Goal: Check status: Check status

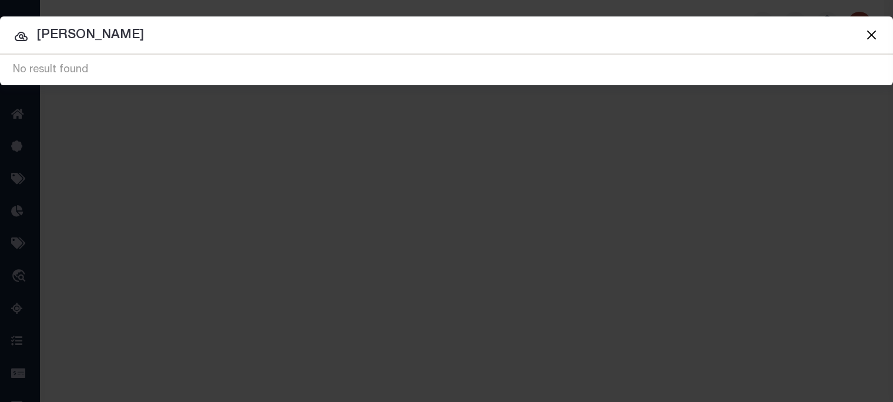
drag, startPoint x: 101, startPoint y: 35, endPoint x: -349, endPoint y: 48, distance: 450.7
click at [0, 48] on html "Home Profile" at bounding box center [446, 311] width 893 height 623
type input "0660260110140"
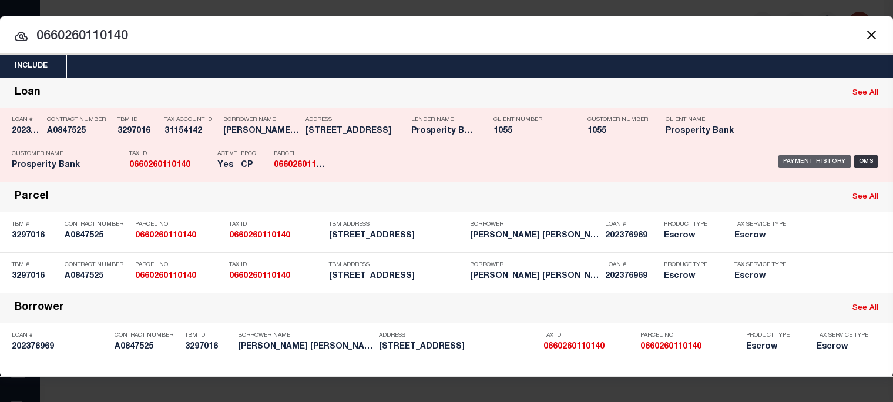
click at [803, 157] on div "Payment History" at bounding box center [814, 161] width 72 height 13
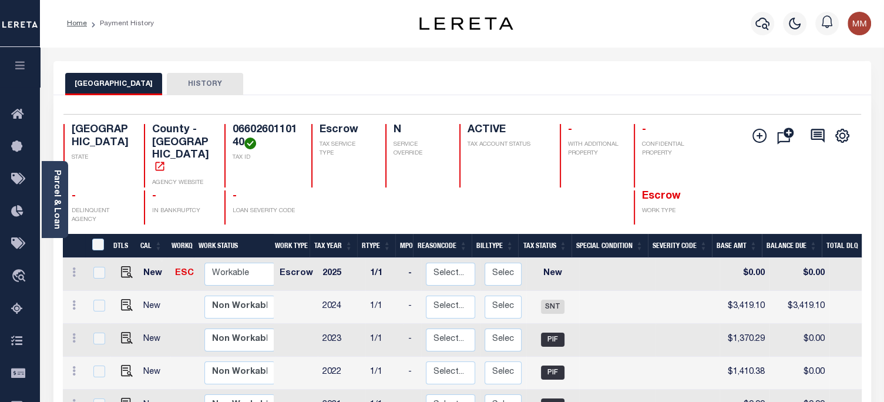
click at [60, 196] on link "Parcel & Loan" at bounding box center [56, 199] width 8 height 59
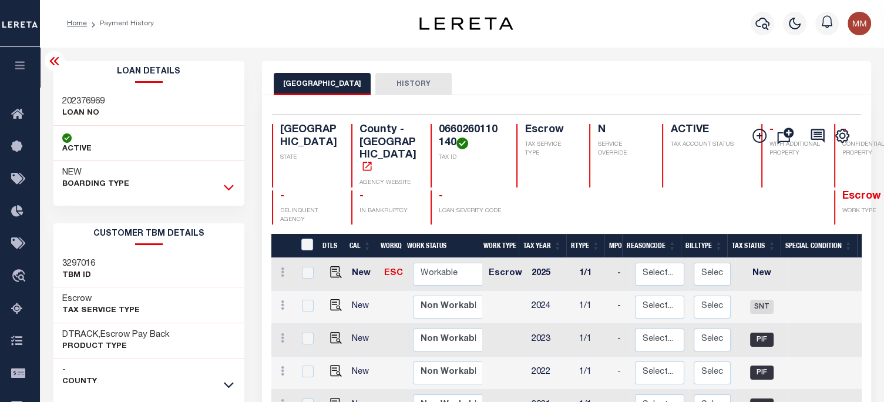
click at [228, 184] on icon at bounding box center [229, 187] width 10 height 12
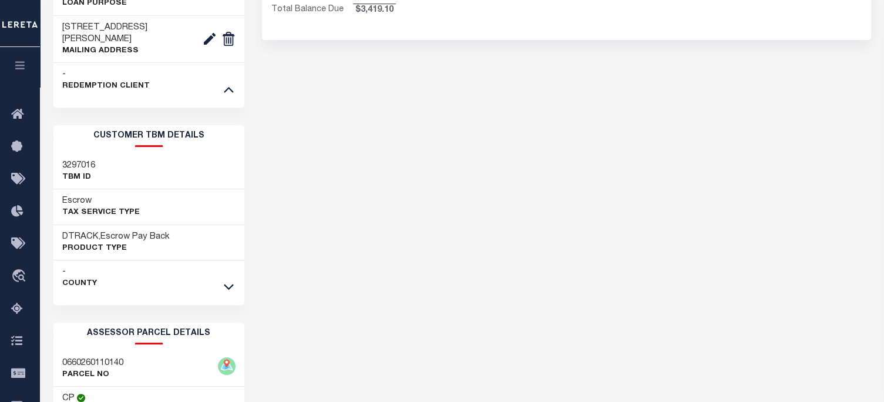
scroll to position [470, 0]
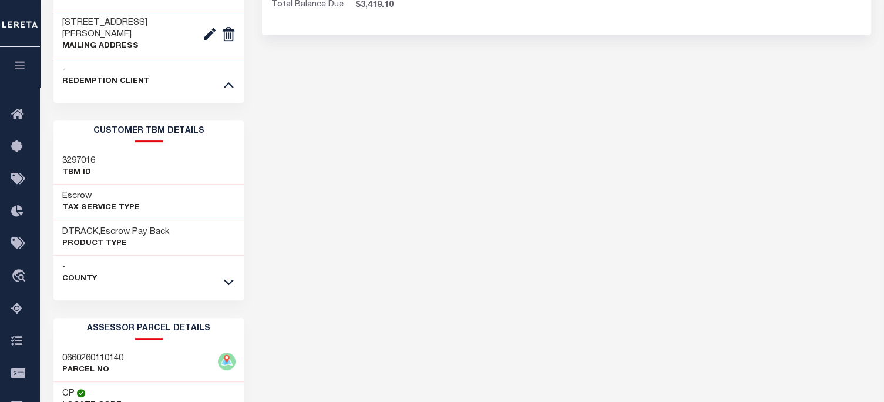
click at [224, 287] on div "- County" at bounding box center [148, 272] width 191 height 35
click at [228, 278] on icon at bounding box center [229, 281] width 10 height 12
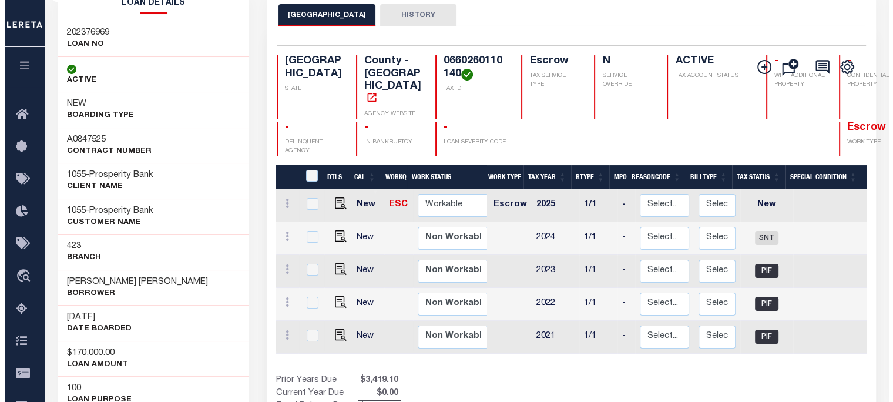
scroll to position [0, 0]
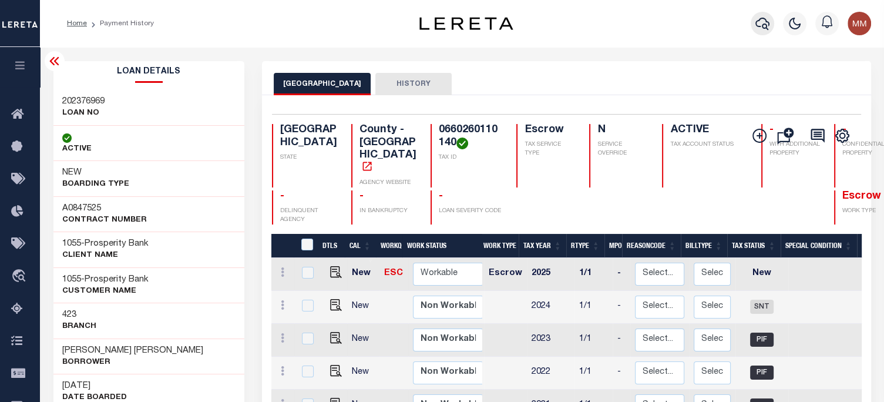
click at [765, 24] on icon "button" at bounding box center [762, 23] width 14 height 14
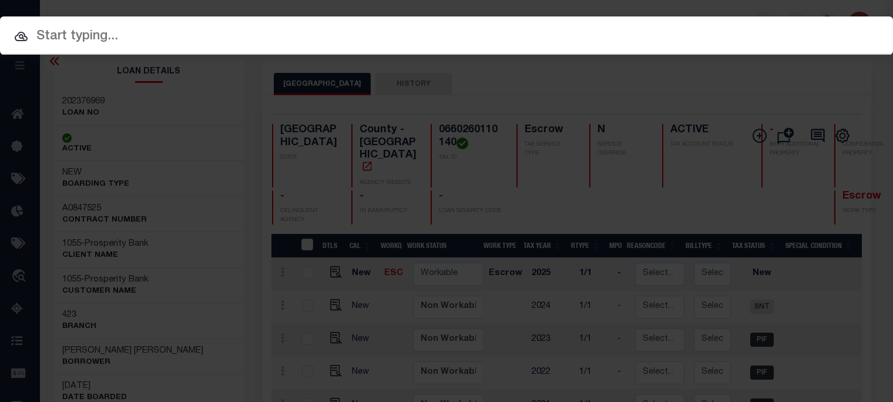
click at [452, 36] on input "text" at bounding box center [446, 36] width 893 height 21
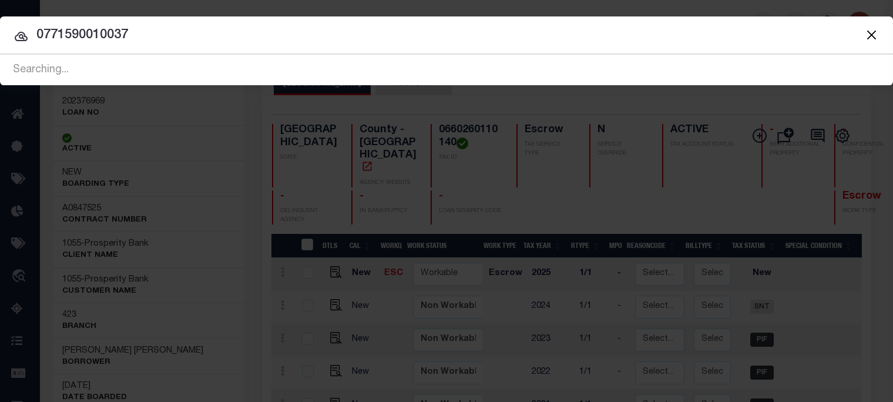
type input "0771590010037"
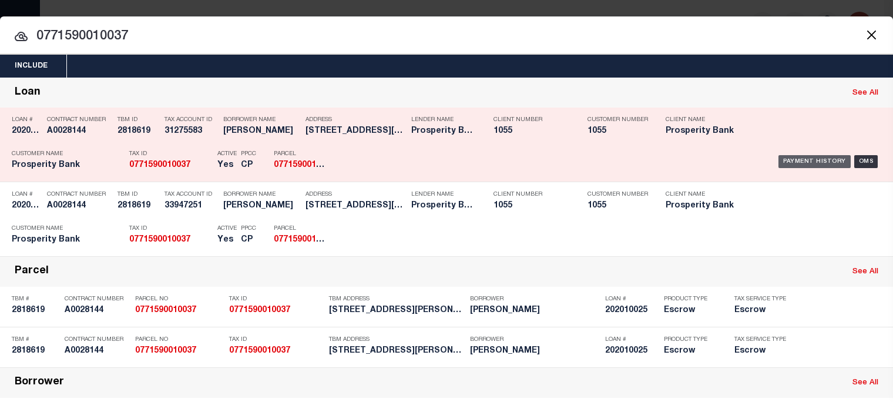
click at [802, 157] on div "Payment History" at bounding box center [814, 161] width 72 height 13
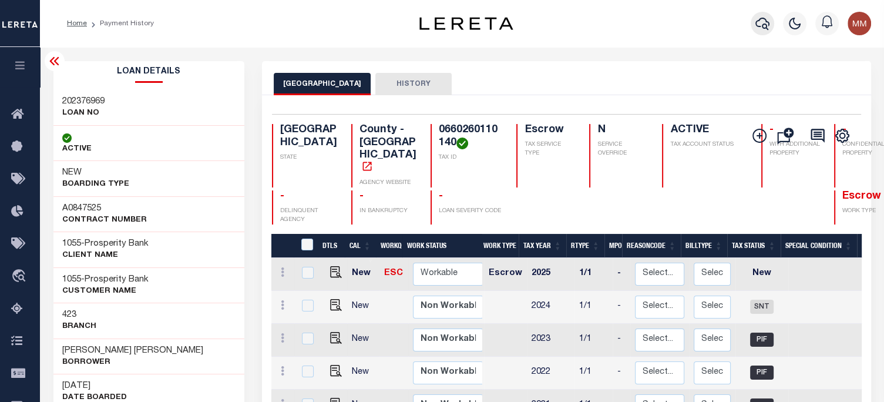
click at [759, 30] on icon "button" at bounding box center [762, 23] width 14 height 14
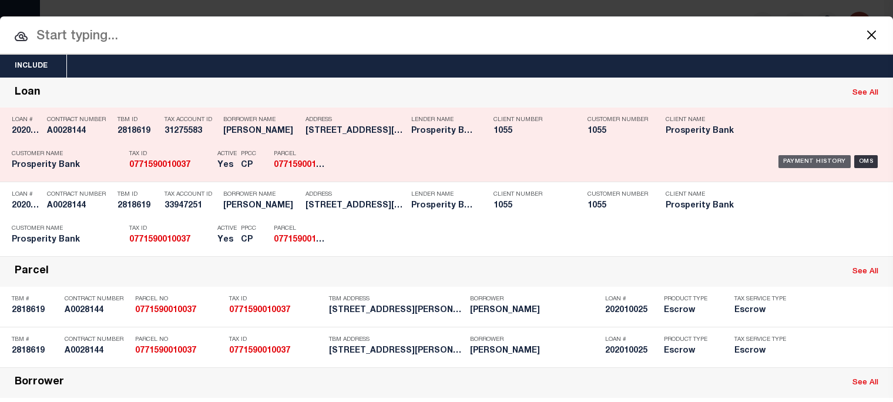
click at [801, 158] on div "Payment History" at bounding box center [814, 161] width 72 height 13
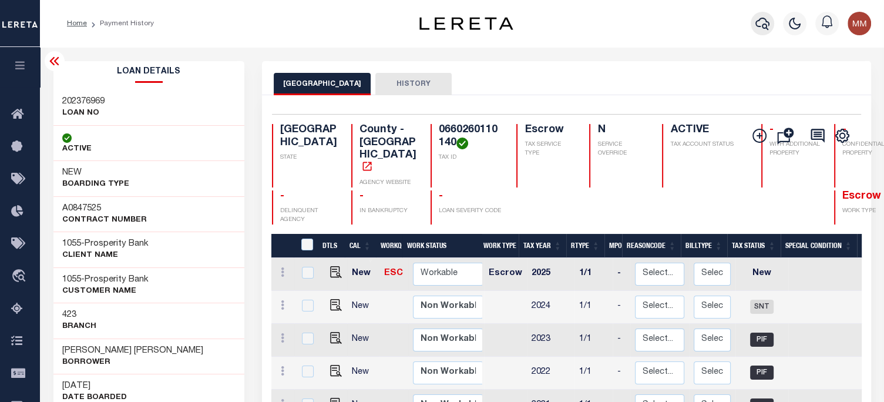
click at [762, 24] on icon "button" at bounding box center [762, 23] width 14 height 14
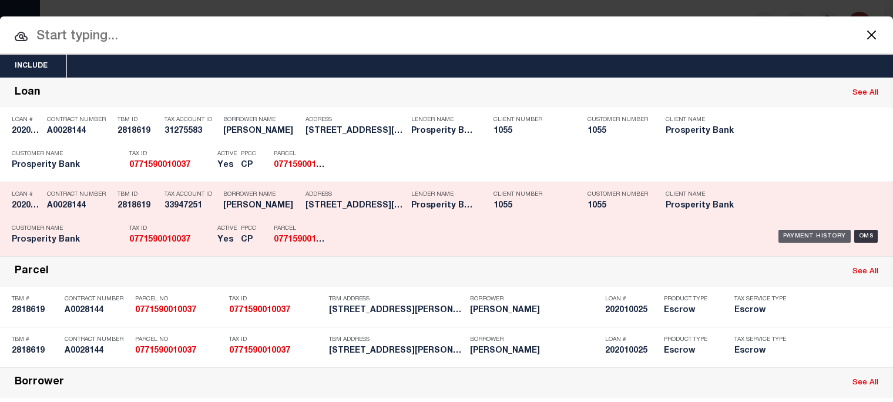
click at [794, 233] on div "Payment History" at bounding box center [814, 236] width 72 height 13
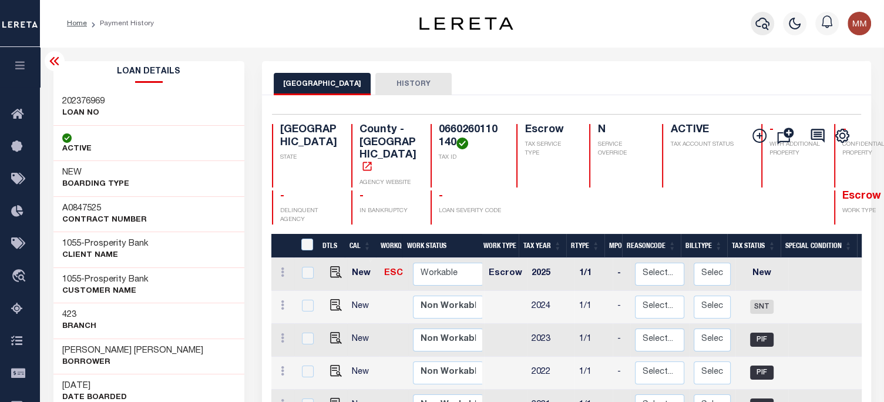
click at [761, 22] on icon "button" at bounding box center [762, 23] width 14 height 14
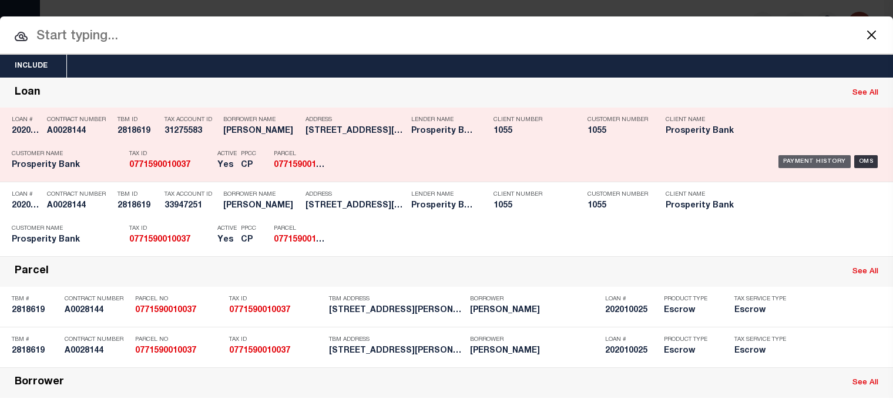
click at [801, 158] on div "Payment History" at bounding box center [814, 161] width 72 height 13
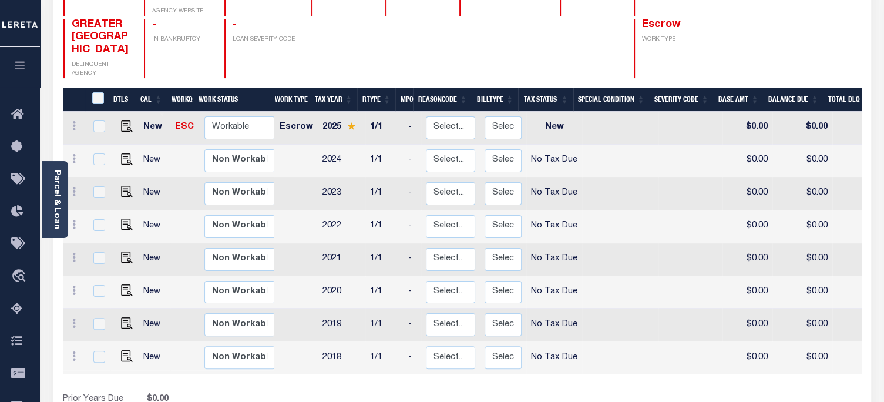
scroll to position [0, 347]
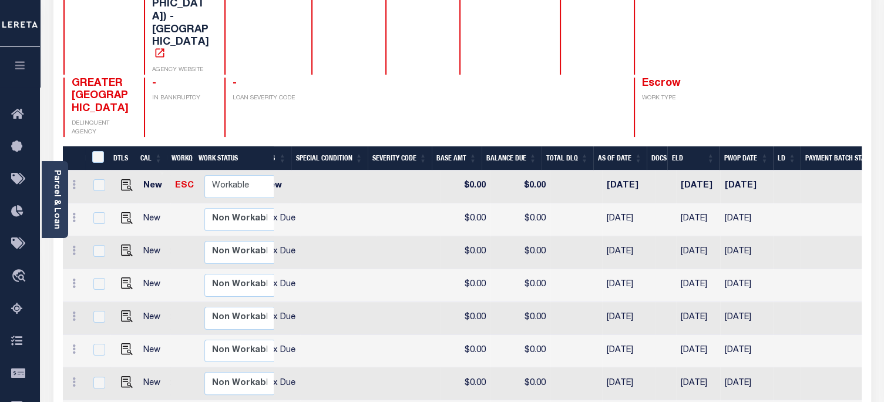
scroll to position [0, 347]
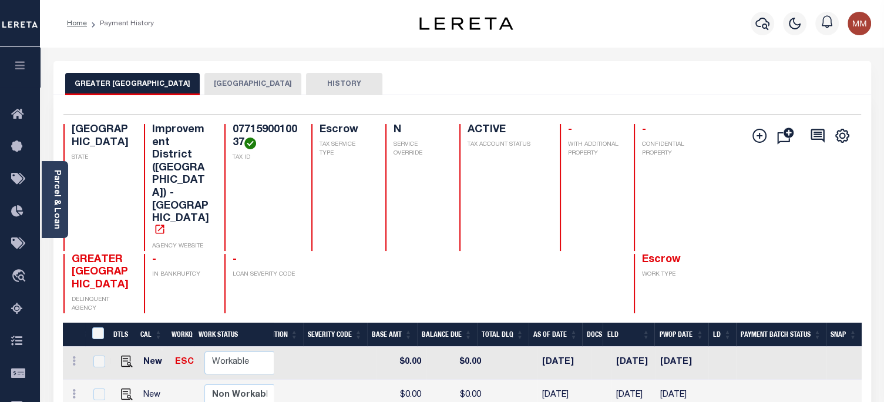
click at [271, 76] on button "[GEOGRAPHIC_DATA]" at bounding box center [252, 84] width 97 height 22
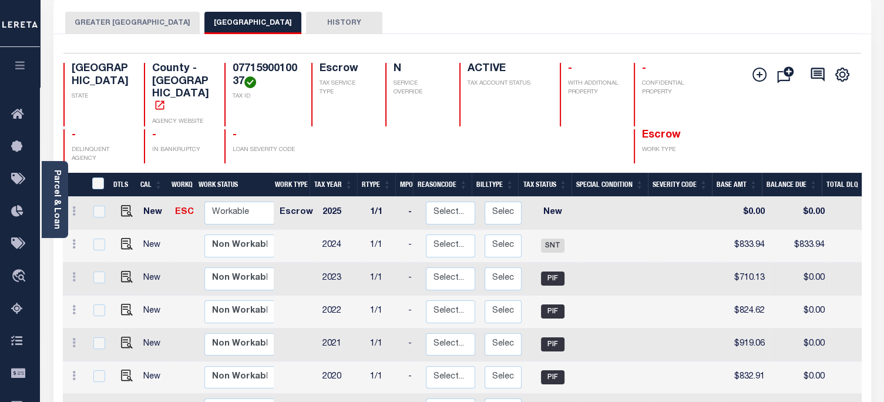
scroll to position [59, 0]
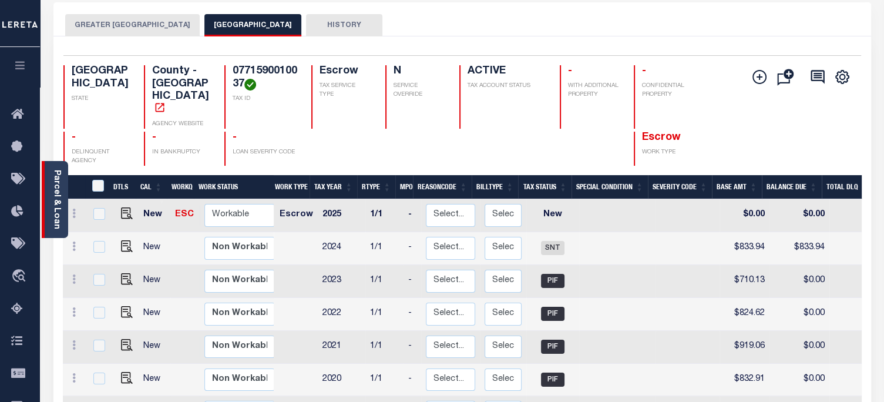
click at [60, 197] on link "Parcel & Loan" at bounding box center [56, 199] width 8 height 59
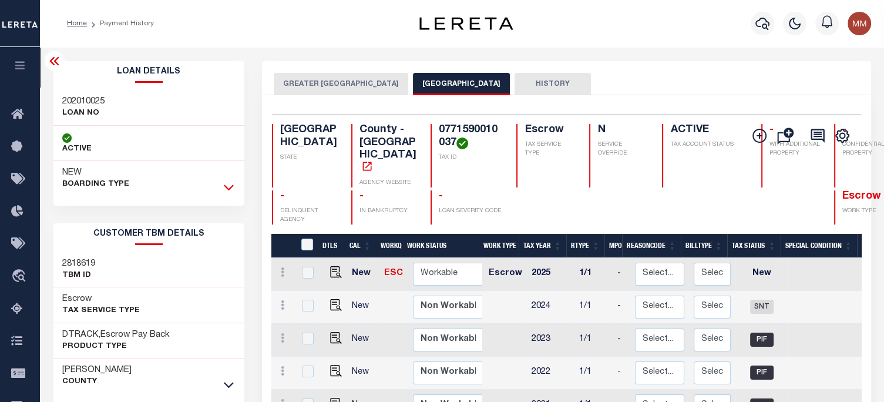
click at [227, 189] on icon at bounding box center [229, 188] width 10 height 6
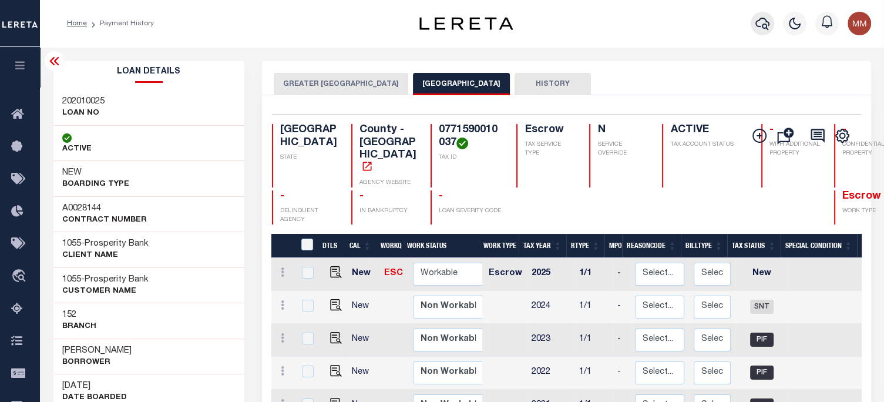
click at [763, 23] on icon "button" at bounding box center [762, 23] width 14 height 14
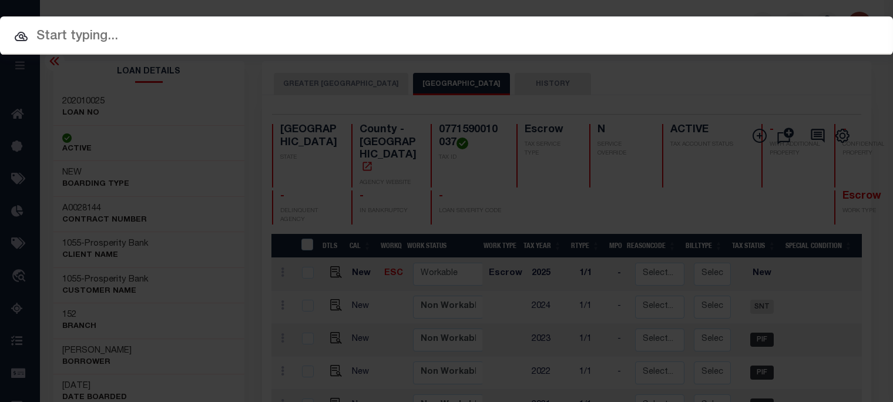
click at [376, 31] on input "text" at bounding box center [446, 36] width 893 height 21
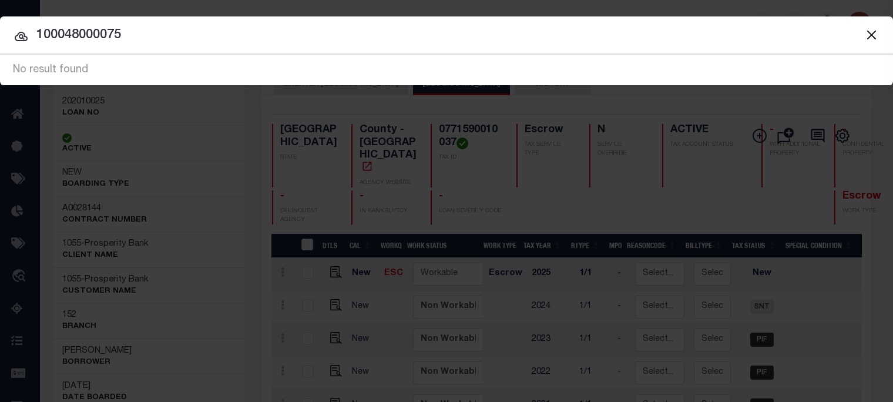
click at [97, 31] on input "100048000075" at bounding box center [446, 35] width 893 height 21
click at [102, 33] on input "100048000075" at bounding box center [446, 35] width 893 height 21
type input "1"
click at [149, 35] on input "1000480000075" at bounding box center [446, 35] width 893 height 21
drag, startPoint x: 149, startPoint y: 35, endPoint x: -168, endPoint y: 97, distance: 322.6
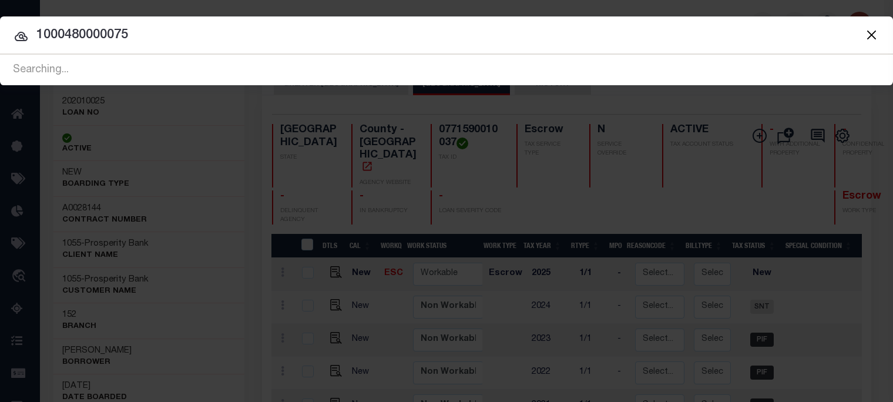
click at [261, 41] on input "1000480000075" at bounding box center [446, 35] width 893 height 21
click at [143, 34] on input "1000480000075" at bounding box center [446, 35] width 893 height 21
click at [141, 36] on input "1000480000075" at bounding box center [446, 35] width 893 height 21
drag, startPoint x: 160, startPoint y: 39, endPoint x: 182, endPoint y: 29, distance: 23.7
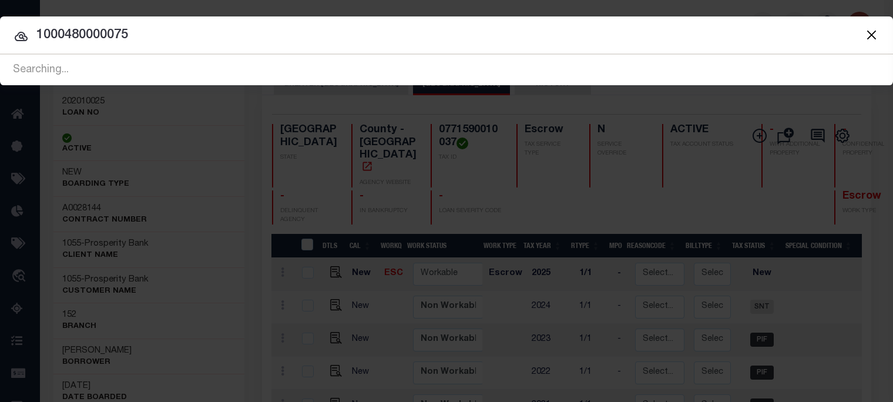
click at [102, 25] on input "1000480000075" at bounding box center [446, 35] width 893 height 21
click at [230, 41] on input "1000480000075" at bounding box center [446, 35] width 893 height 21
drag, startPoint x: 74, startPoint y: -9, endPoint x: -364, endPoint y: -47, distance: 439.8
click at [869, 36] on button "Close" at bounding box center [870, 34] width 15 height 15
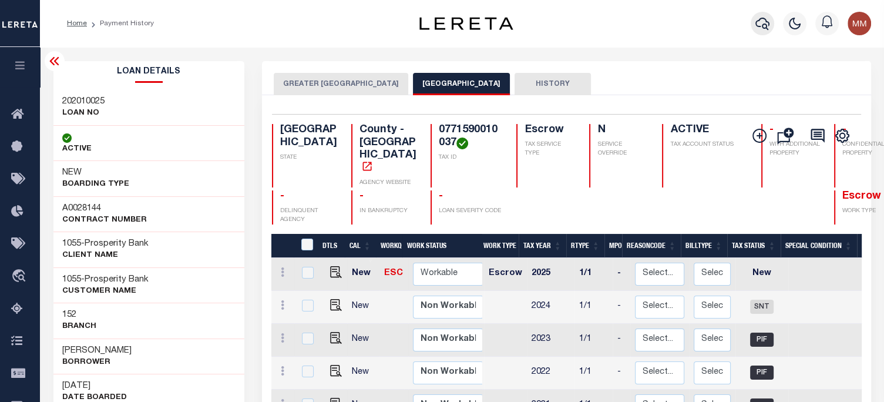
click at [765, 24] on icon "button" at bounding box center [762, 23] width 14 height 14
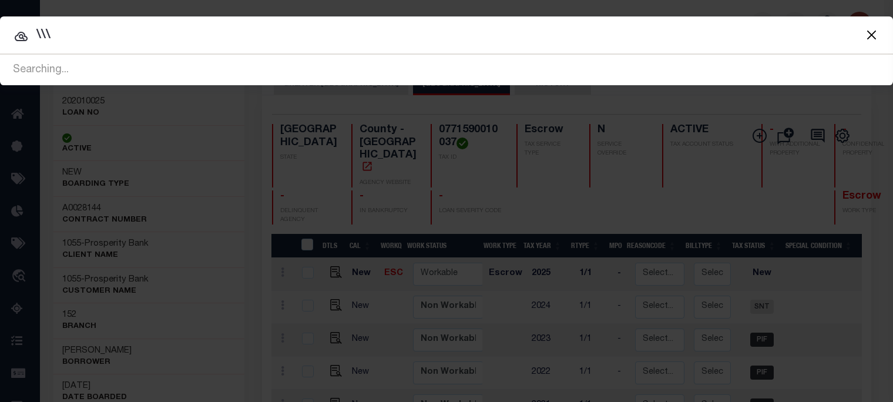
click at [100, 46] on div at bounding box center [446, 35] width 893 height 38
click at [85, 35] on input "\\\" at bounding box center [446, 35] width 893 height 21
type input "\"
type input "100048000075"
click at [146, 35] on input "100048000075" at bounding box center [446, 35] width 893 height 21
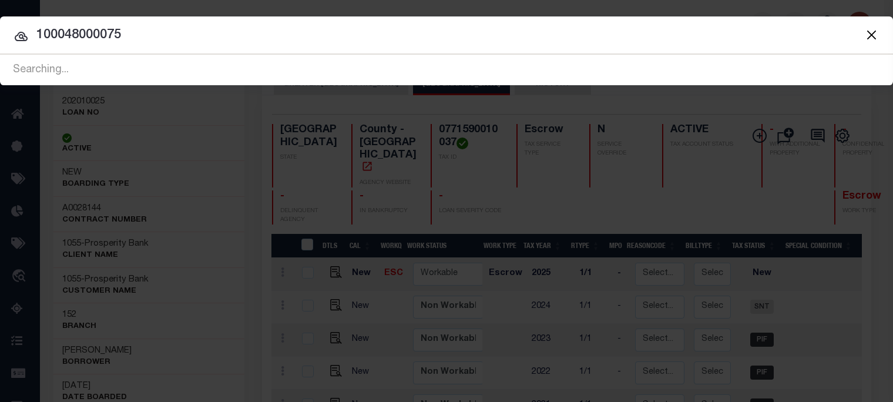
click at [123, 41] on input "100048000075" at bounding box center [446, 35] width 893 height 21
drag, startPoint x: 160, startPoint y: 31, endPoint x: -310, endPoint y: -4, distance: 471.1
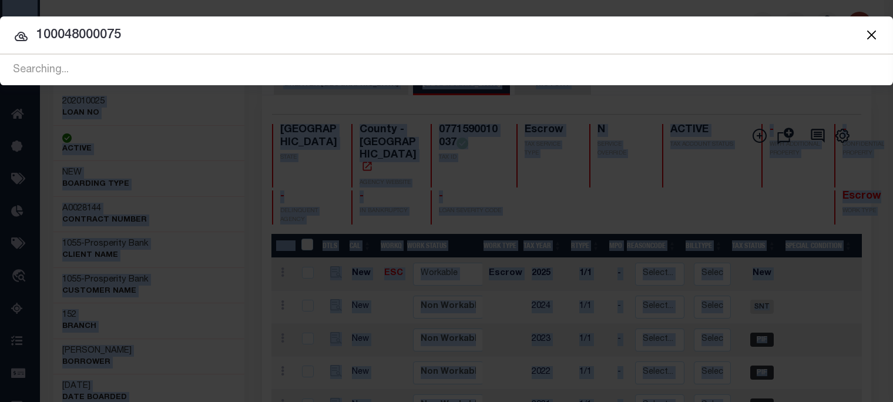
click at [874, 31] on button "Close" at bounding box center [870, 34] width 15 height 15
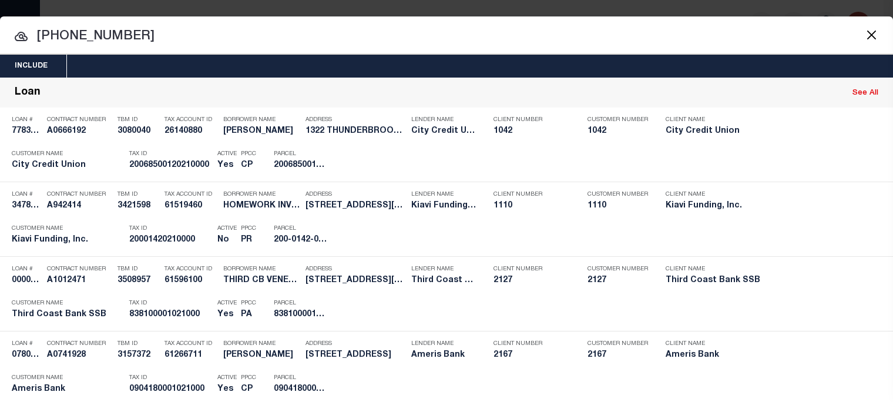
drag, startPoint x: 110, startPoint y: 36, endPoint x: -112, endPoint y: 24, distance: 221.7
click at [0, 24] on html "Home Profile" at bounding box center [446, 311] width 893 height 623
drag, startPoint x: 450, startPoint y: 50, endPoint x: 440, endPoint y: 50, distance: 10.6
click at [450, 50] on div at bounding box center [446, 35] width 893 height 38
click at [142, 31] on input "001-021-000" at bounding box center [446, 36] width 893 height 21
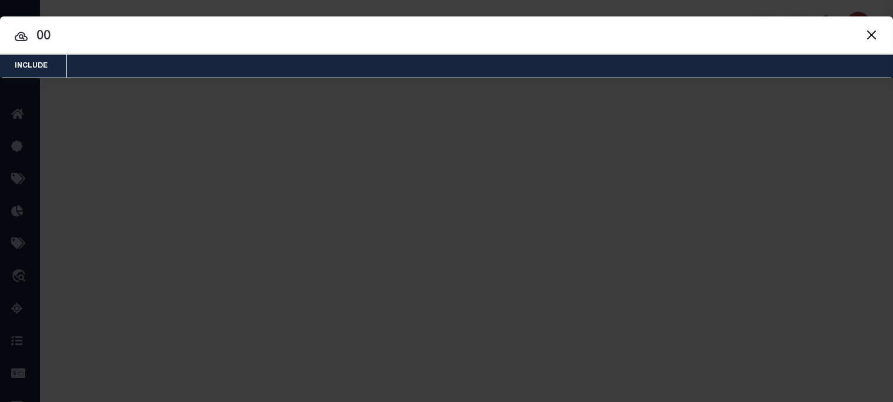
type input "0"
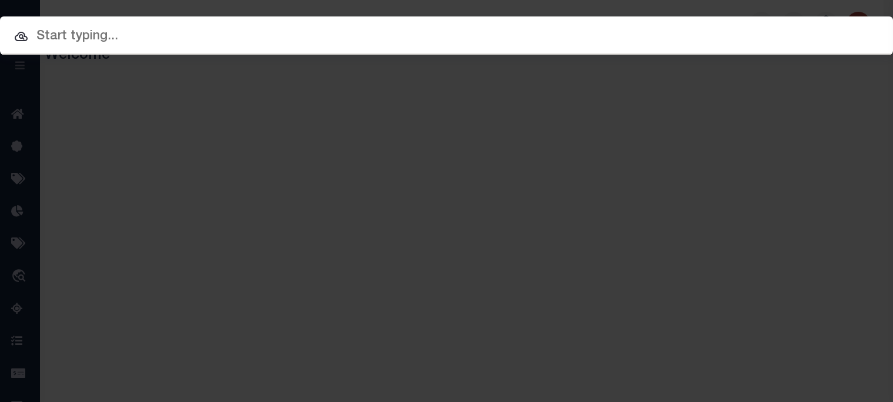
paste input "3668 Clinton"
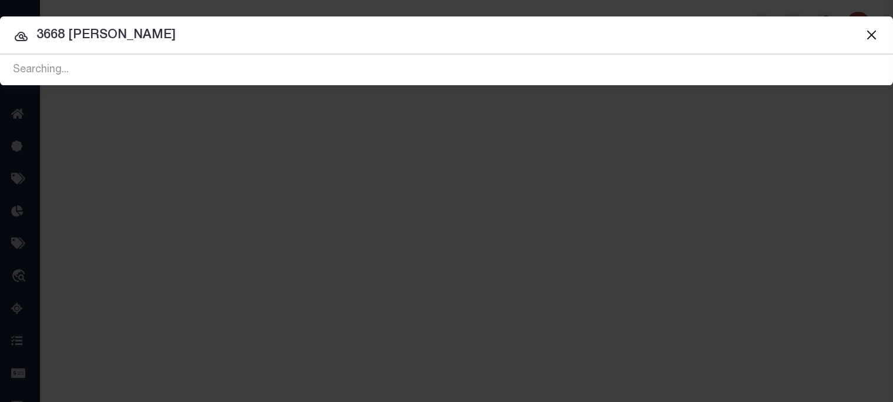
drag, startPoint x: 112, startPoint y: 36, endPoint x: 129, endPoint y: 39, distance: 17.3
click at [112, 36] on input "3668 Clinton" at bounding box center [446, 35] width 893 height 21
click at [121, 39] on input "3668 Clinton" at bounding box center [446, 35] width 893 height 21
click at [144, 37] on input "3668 Clinton" at bounding box center [446, 35] width 893 height 21
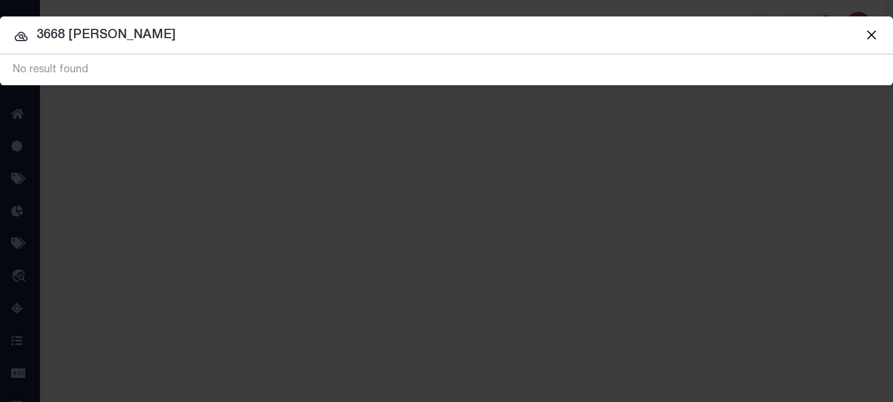
click at [135, 43] on input "3668 Clinton" at bounding box center [446, 35] width 893 height 21
type input "3668 Clinton DR"
click at [157, 38] on input "3668 Clinton DR" at bounding box center [446, 35] width 893 height 21
click at [774, 41] on input "3668 Clinton DR" at bounding box center [446, 35] width 893 height 21
drag, startPoint x: 202, startPoint y: 35, endPoint x: -308, endPoint y: 24, distance: 509.9
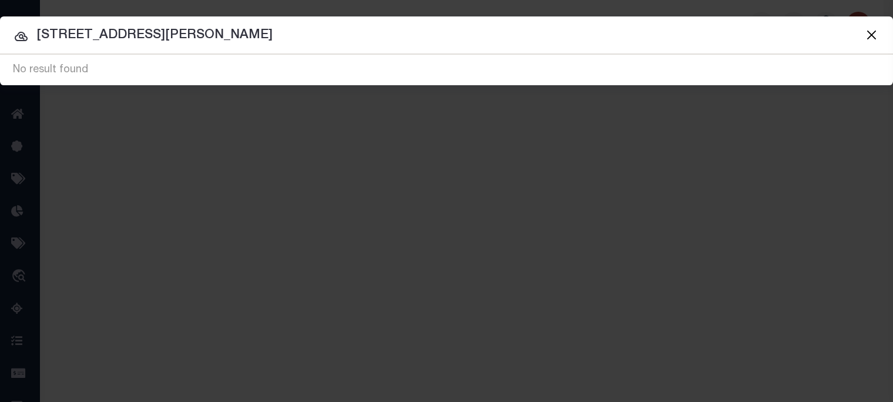
click at [0, 24] on html "Home Profile" at bounding box center [446, 311] width 893 height 623
drag, startPoint x: 147, startPoint y: 38, endPoint x: -536, endPoint y: -23, distance: 685.2
click at [0, 0] on html "Home Profile" at bounding box center [446, 311] width 893 height 623
type input "100-048-000-0075"
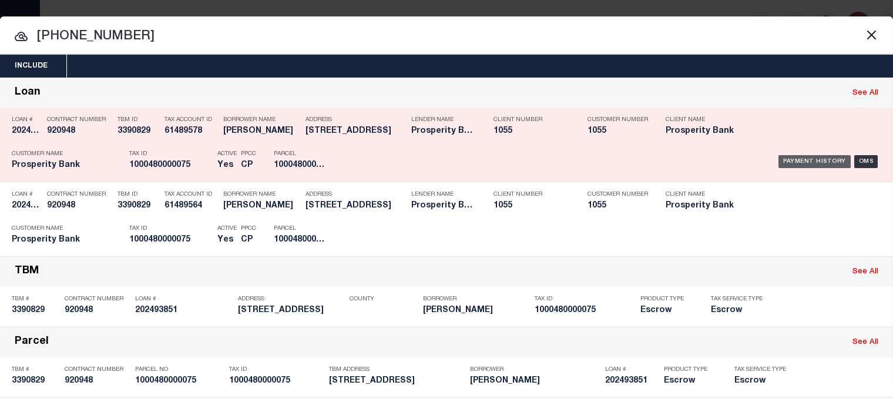
click at [799, 160] on div "Payment History" at bounding box center [814, 161] width 72 height 13
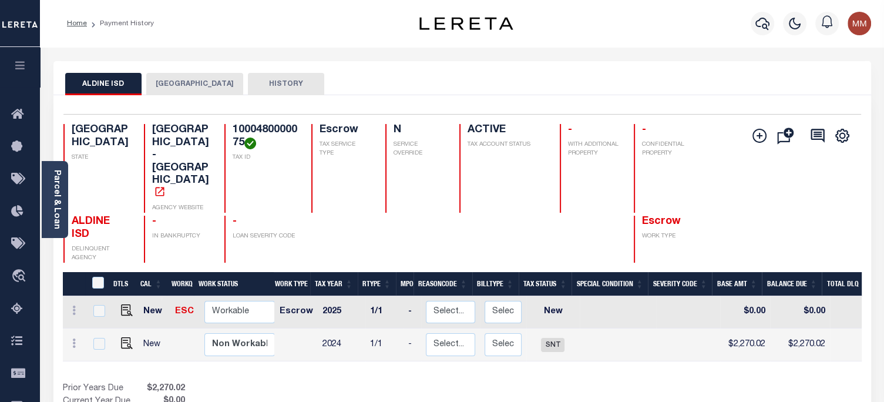
click at [176, 83] on button "[GEOGRAPHIC_DATA]" at bounding box center [194, 84] width 97 height 22
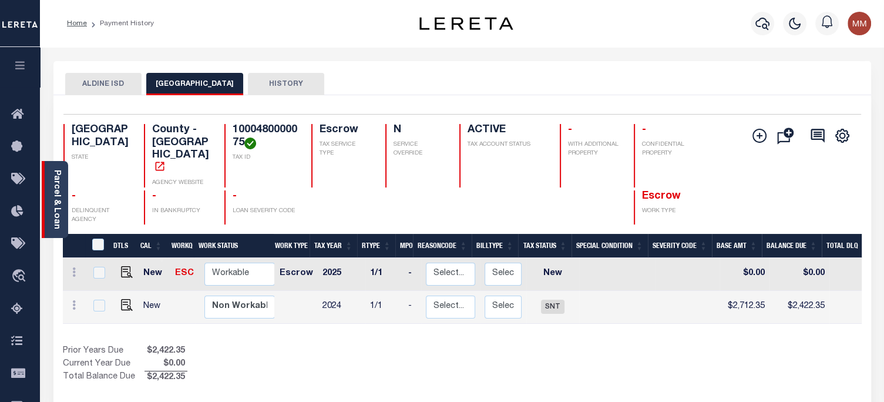
click at [55, 178] on link "Parcel & Loan" at bounding box center [56, 199] width 8 height 59
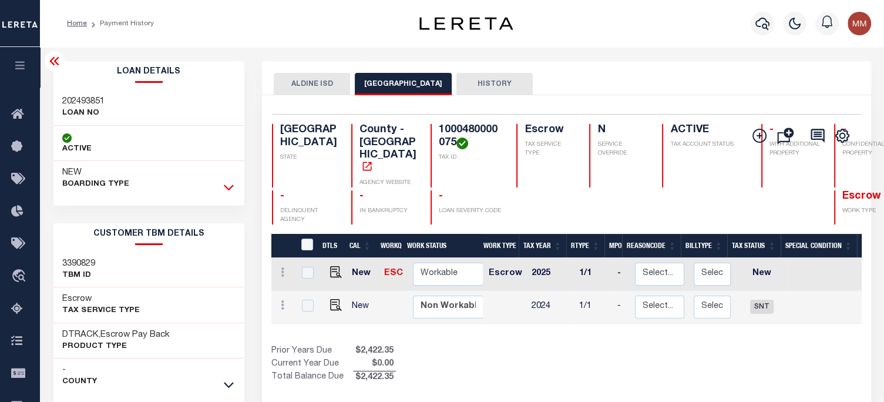
click at [228, 188] on icon at bounding box center [229, 187] width 10 height 12
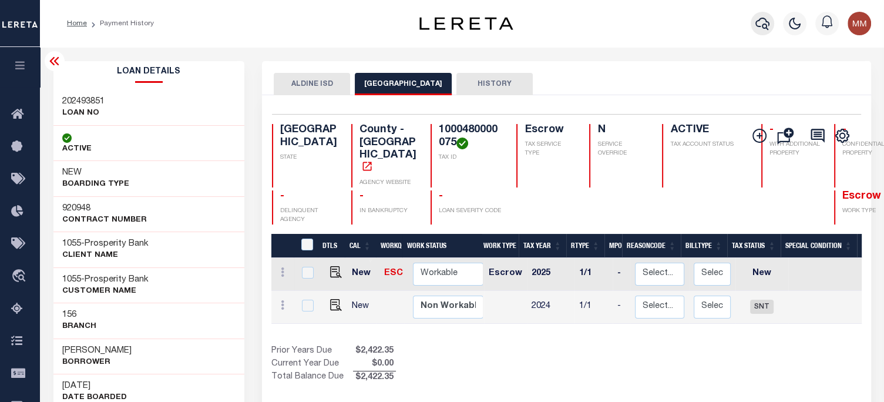
click at [764, 27] on icon "button" at bounding box center [762, 23] width 14 height 14
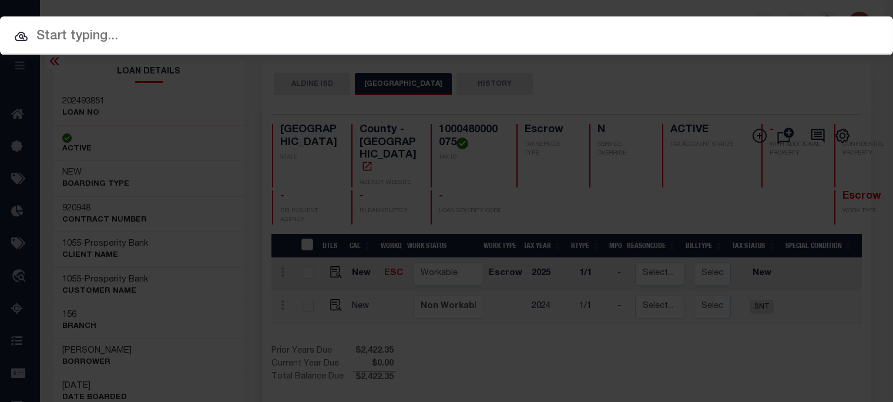
click at [337, 42] on input "text" at bounding box center [446, 36] width 893 height 21
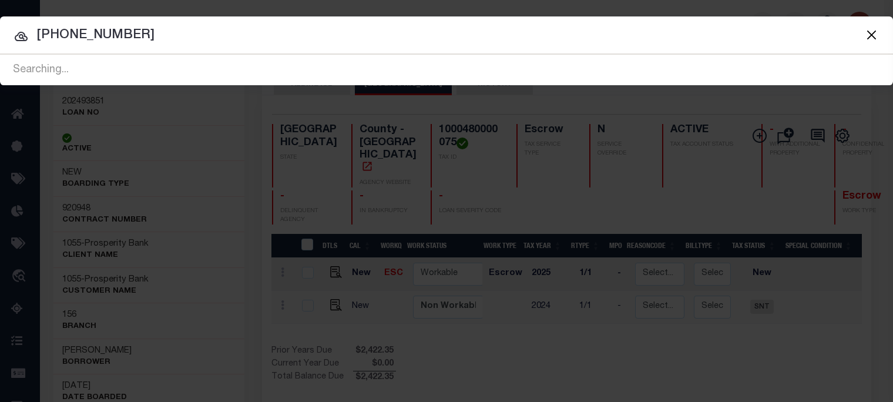
type input "[PHONE_NUMBER]"
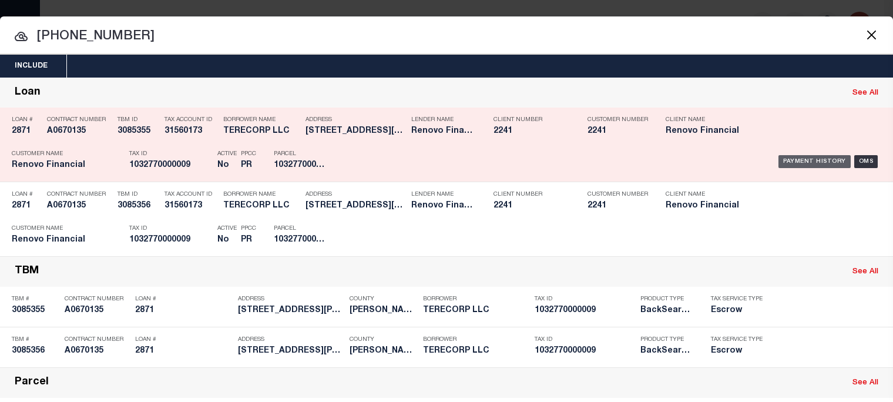
click at [792, 156] on div "Payment History" at bounding box center [814, 161] width 72 height 13
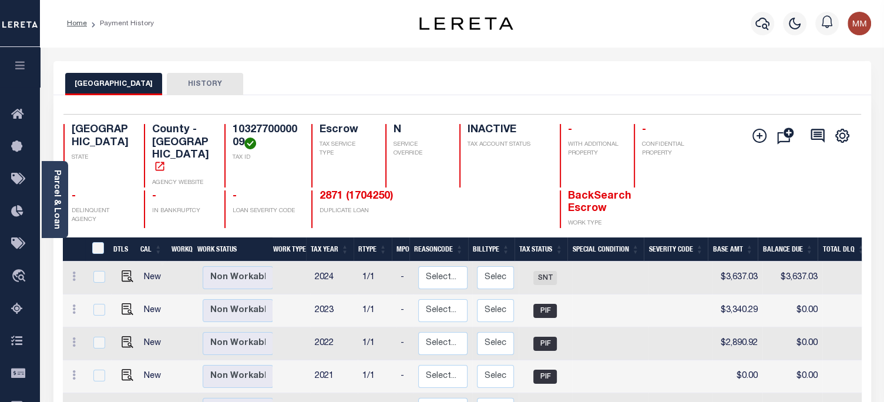
click at [173, 85] on button "HISTORY" at bounding box center [205, 84] width 76 height 22
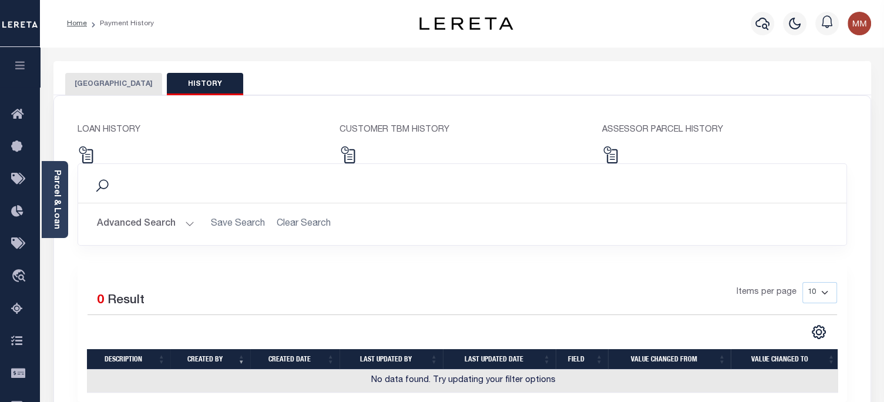
click at [115, 82] on button "[GEOGRAPHIC_DATA]" at bounding box center [113, 84] width 97 height 22
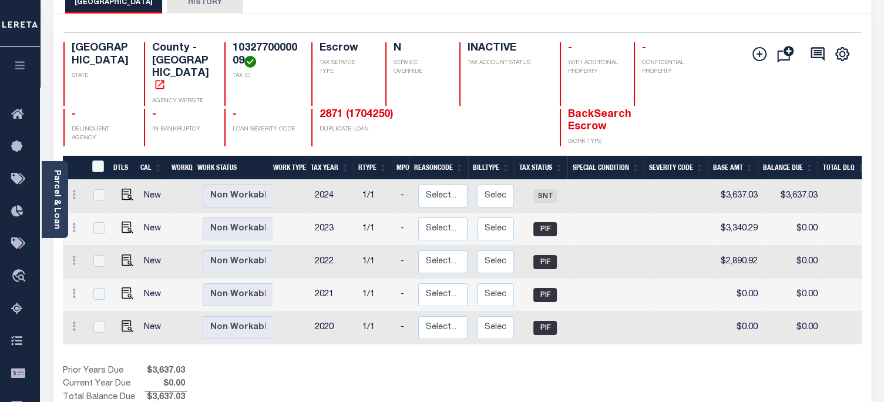
scroll to position [59, 0]
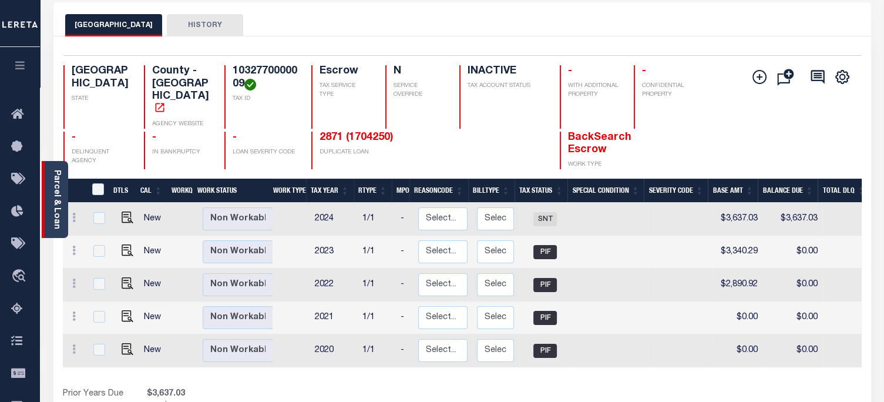
click at [52, 187] on link "Parcel & Loan" at bounding box center [56, 199] width 8 height 59
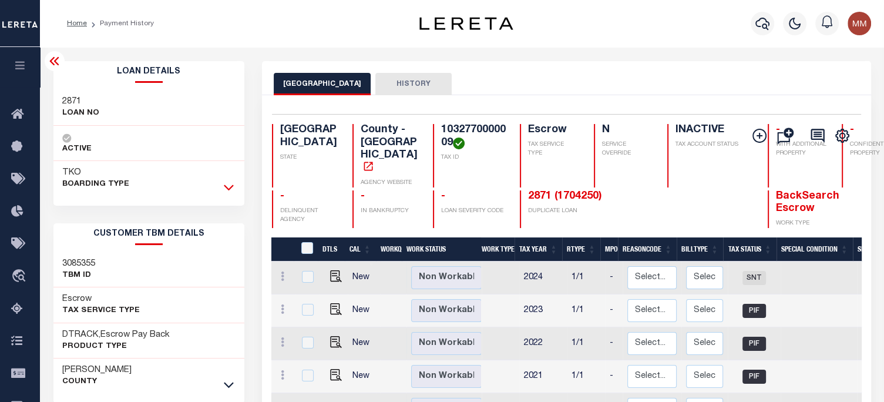
click at [230, 184] on icon at bounding box center [229, 187] width 10 height 12
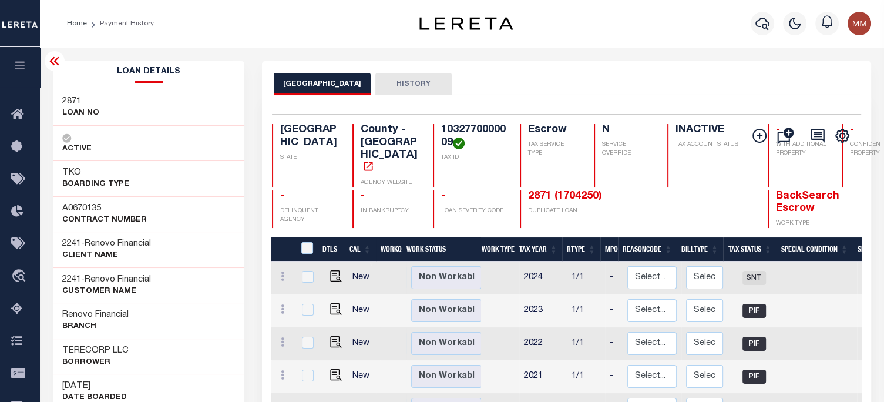
click at [169, 161] on div "2871 LOAN NO ACTIVE" at bounding box center [148, 143] width 191 height 106
click at [756, 25] on icon "button" at bounding box center [762, 24] width 14 height 12
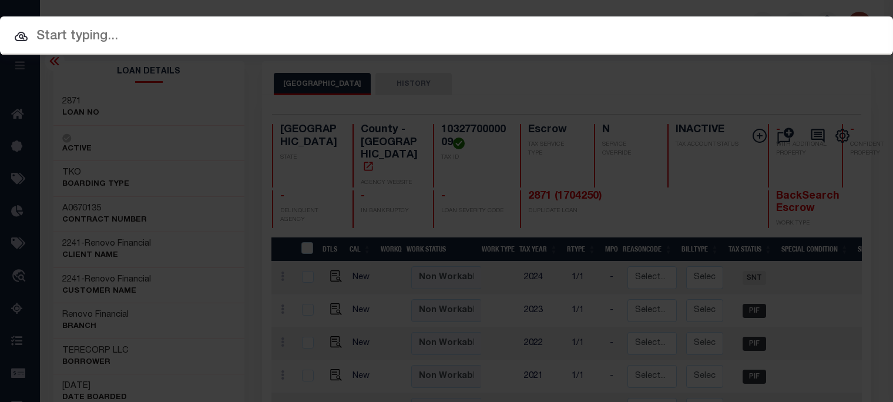
click at [581, 35] on input "text" at bounding box center [446, 36] width 893 height 21
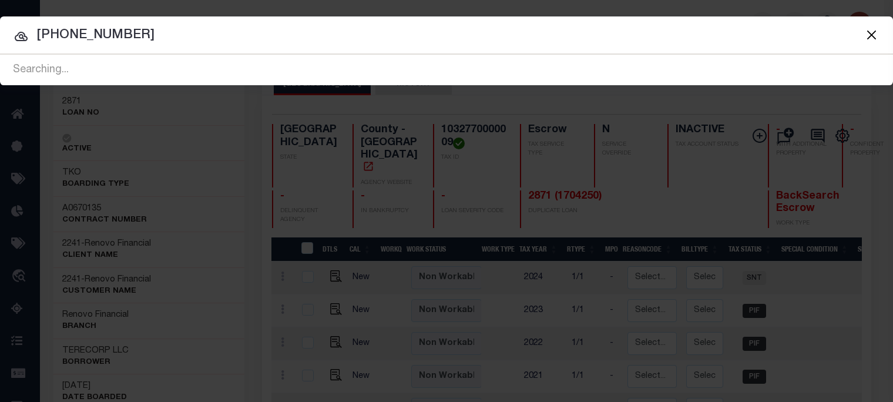
type input "091-374-000-0009"
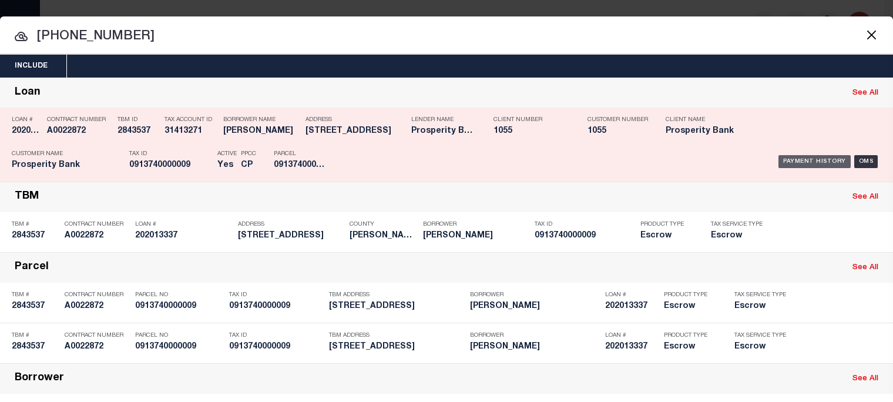
click at [792, 156] on div "Payment History" at bounding box center [814, 161] width 72 height 13
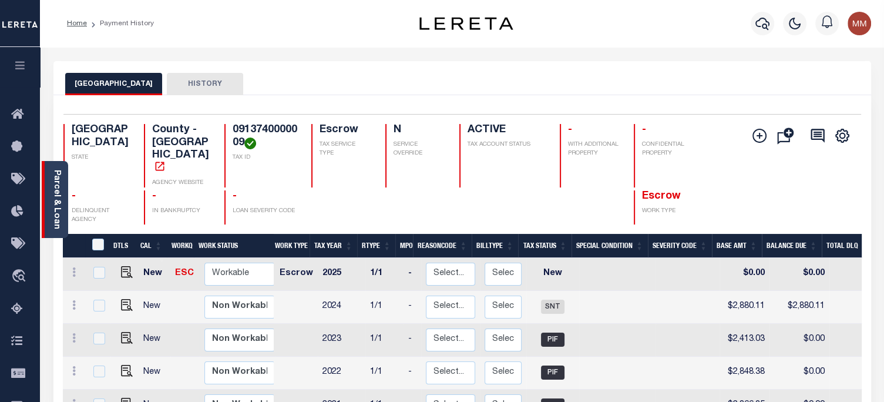
click at [56, 184] on link "Parcel & Loan" at bounding box center [56, 199] width 8 height 59
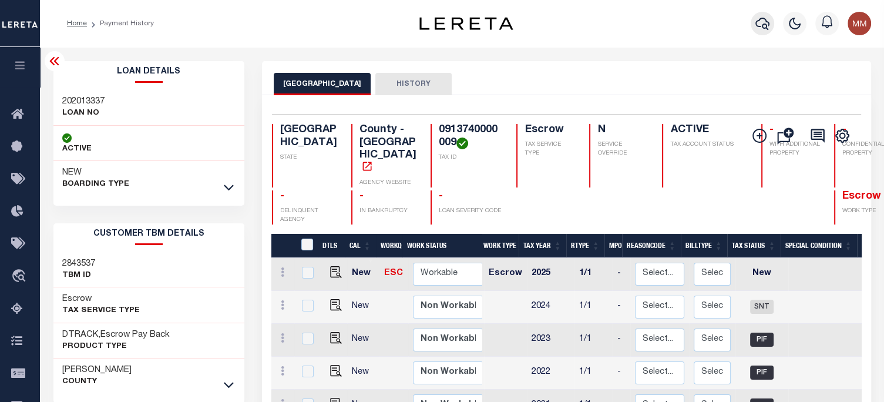
click at [752, 22] on button "button" at bounding box center [762, 23] width 23 height 23
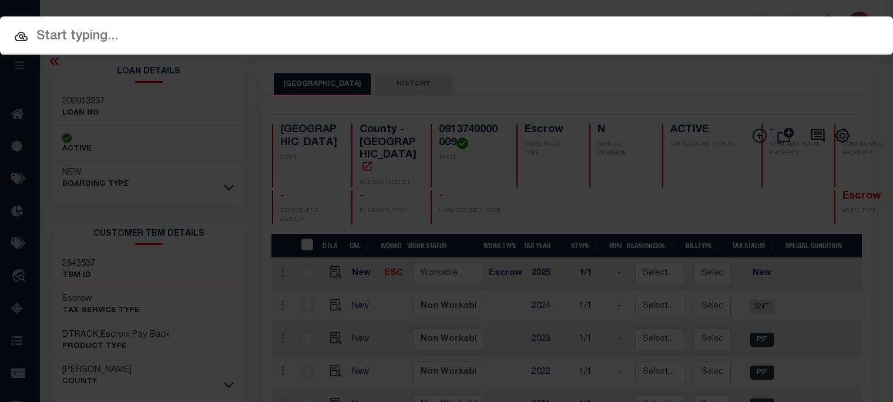
click at [291, 29] on input "text" at bounding box center [446, 36] width 893 height 21
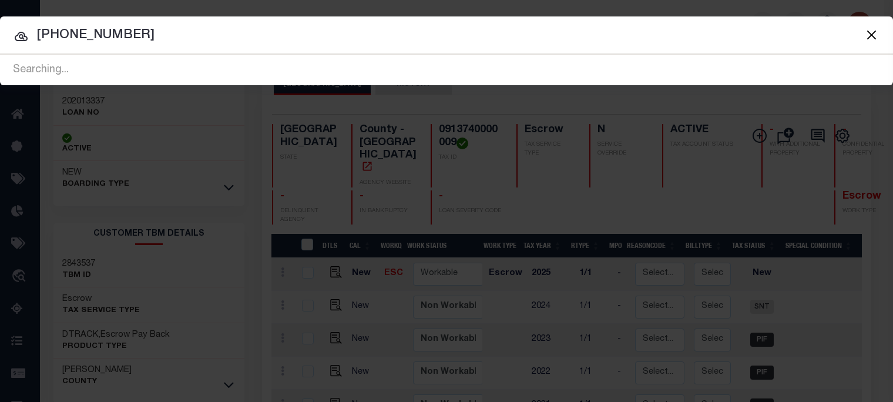
type input "097-509-000-0347"
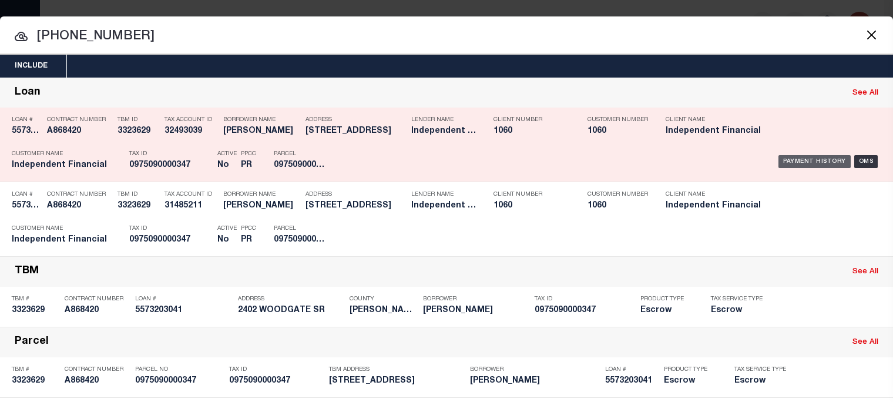
click at [811, 159] on div "Payment History" at bounding box center [814, 161] width 72 height 13
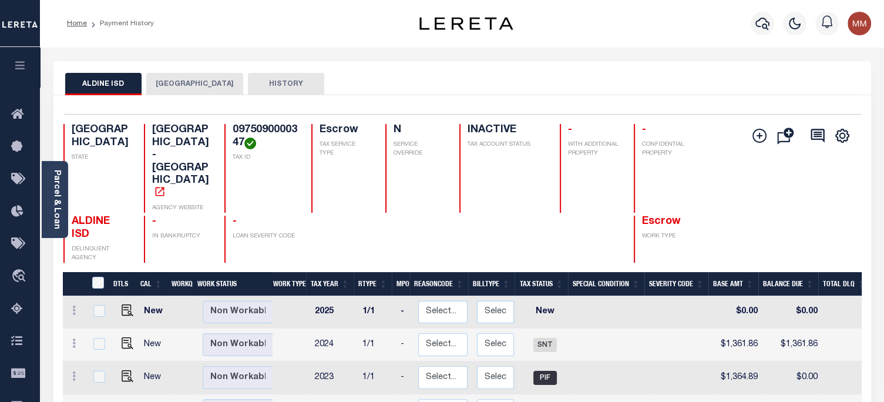
drag, startPoint x: 152, startPoint y: 84, endPoint x: 157, endPoint y: 85, distance: 6.0
click at [153, 84] on button "[GEOGRAPHIC_DATA]" at bounding box center [194, 84] width 97 height 22
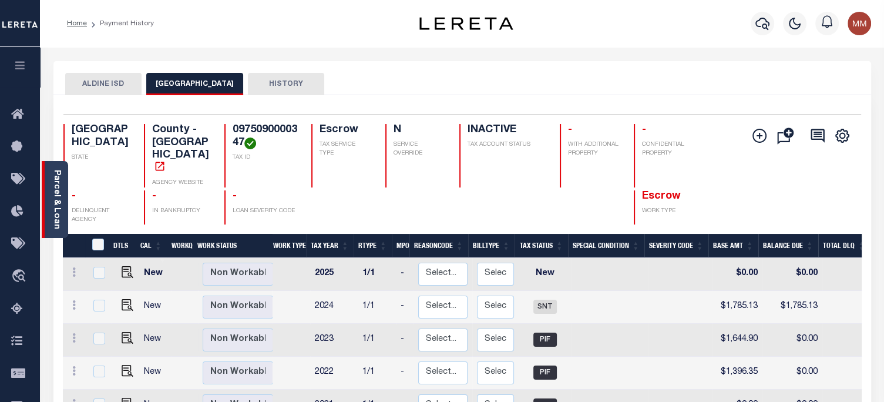
click at [55, 193] on link "Parcel & Loan" at bounding box center [56, 199] width 8 height 59
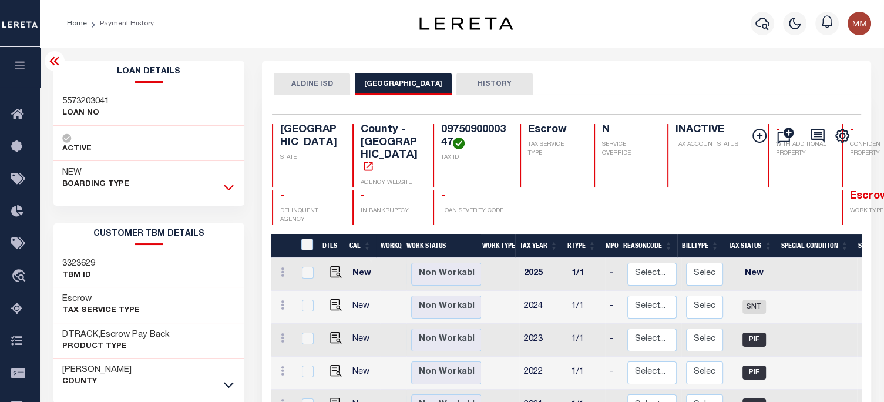
click at [231, 189] on icon at bounding box center [229, 187] width 10 height 12
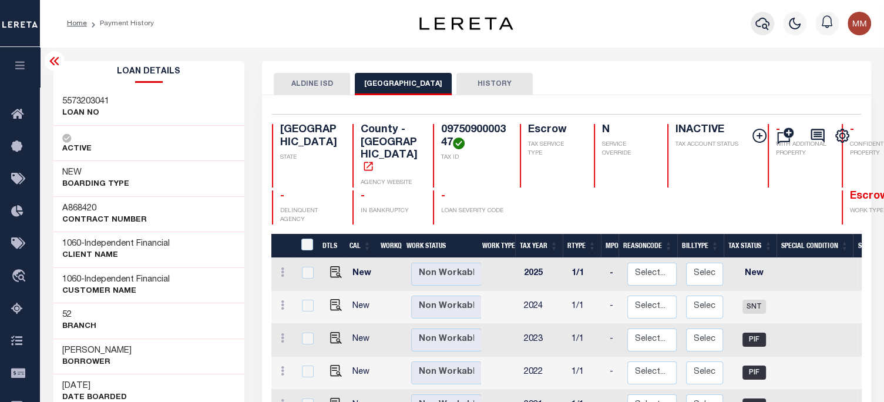
click at [756, 26] on icon "button" at bounding box center [762, 24] width 14 height 12
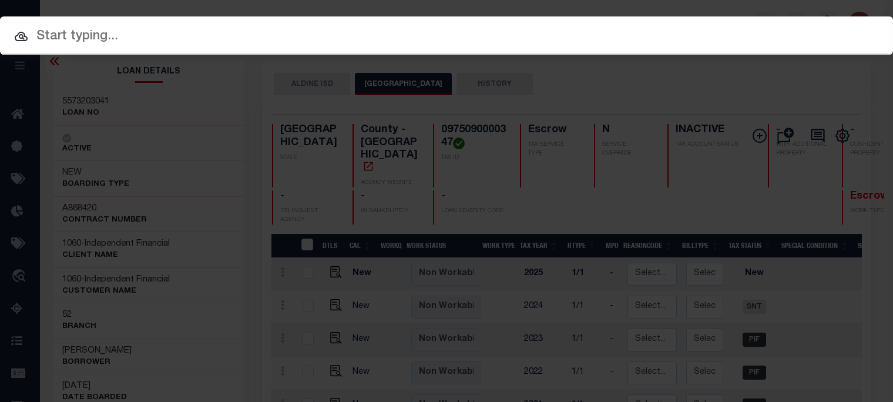
click at [174, 38] on input "text" at bounding box center [446, 36] width 893 height 21
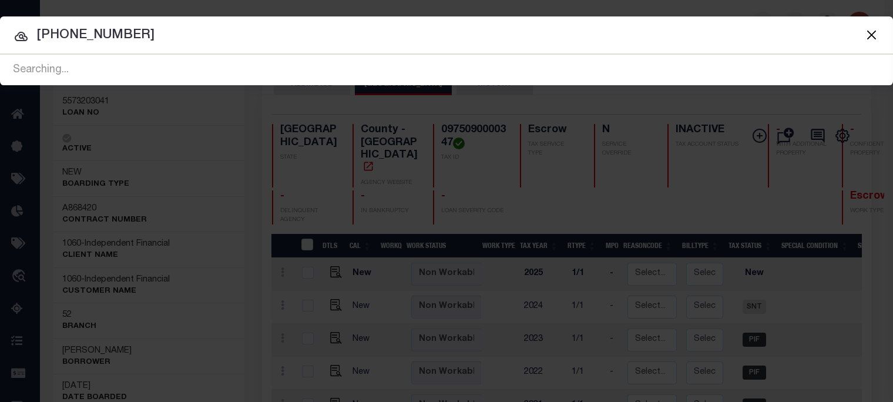
type input "[PHONE_NUMBER]"
click at [870, 29] on button "Close" at bounding box center [870, 34] width 15 height 15
